Goal: Task Accomplishment & Management: Manage account settings

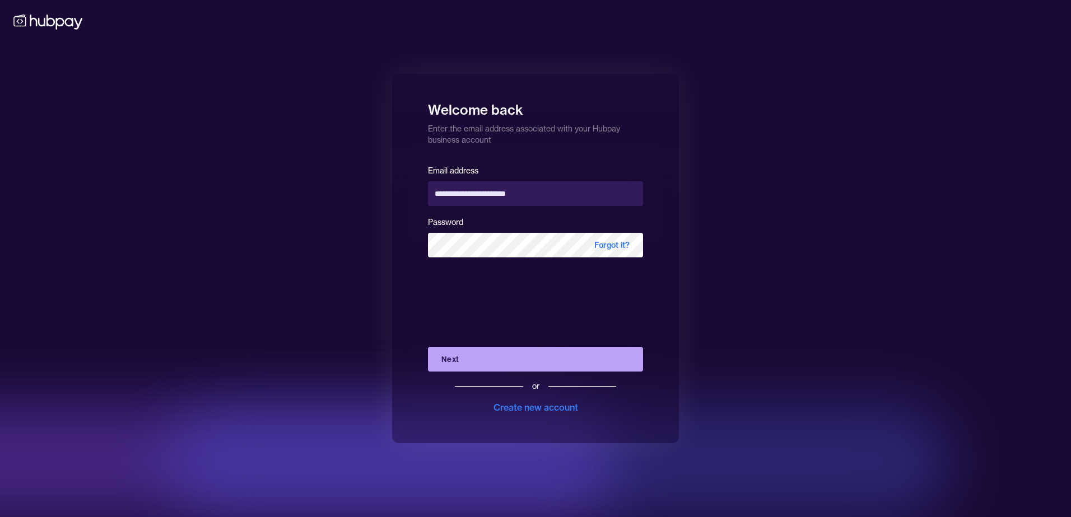
click at [466, 365] on button "Next" at bounding box center [535, 359] width 215 height 25
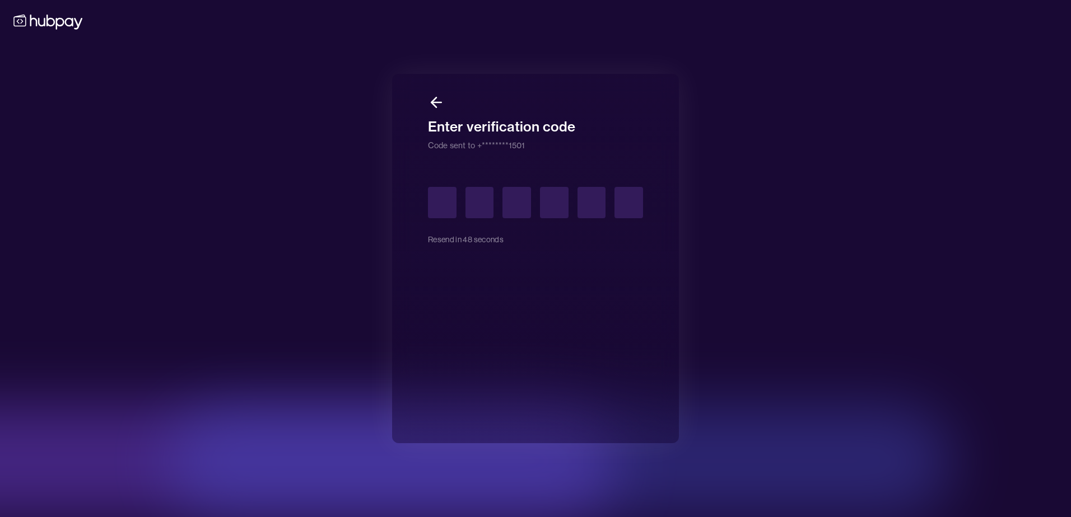
type input "*"
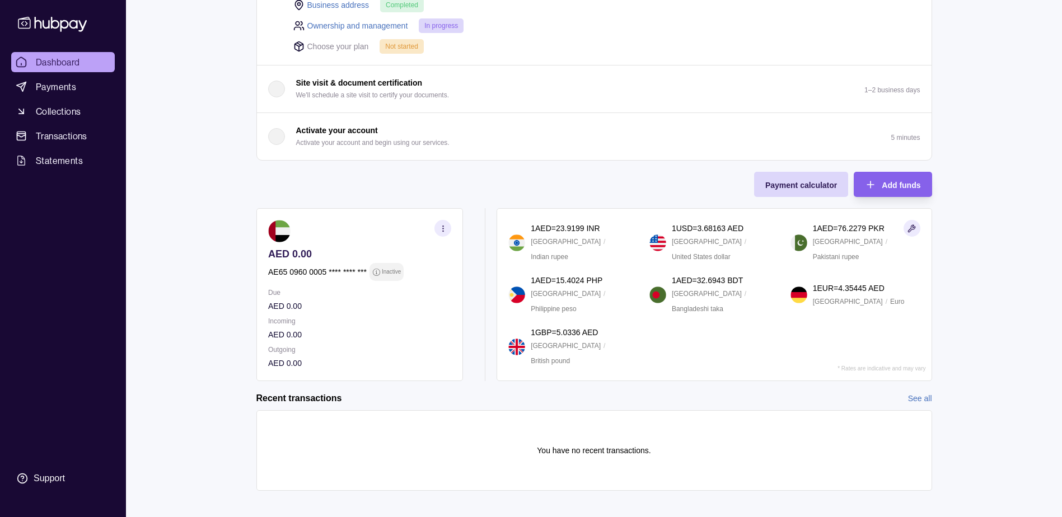
scroll to position [240, 0]
